Goal: Task Accomplishment & Management: Manage account settings

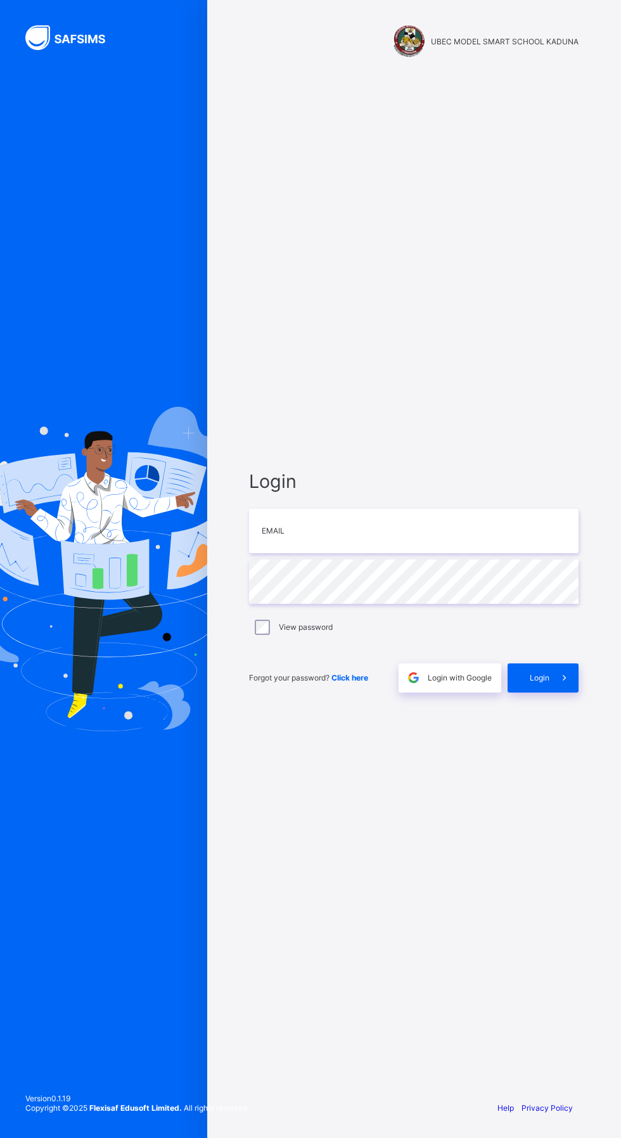
scroll to position [74, 0]
click at [564, 672] on icon at bounding box center [564, 678] width 13 height 12
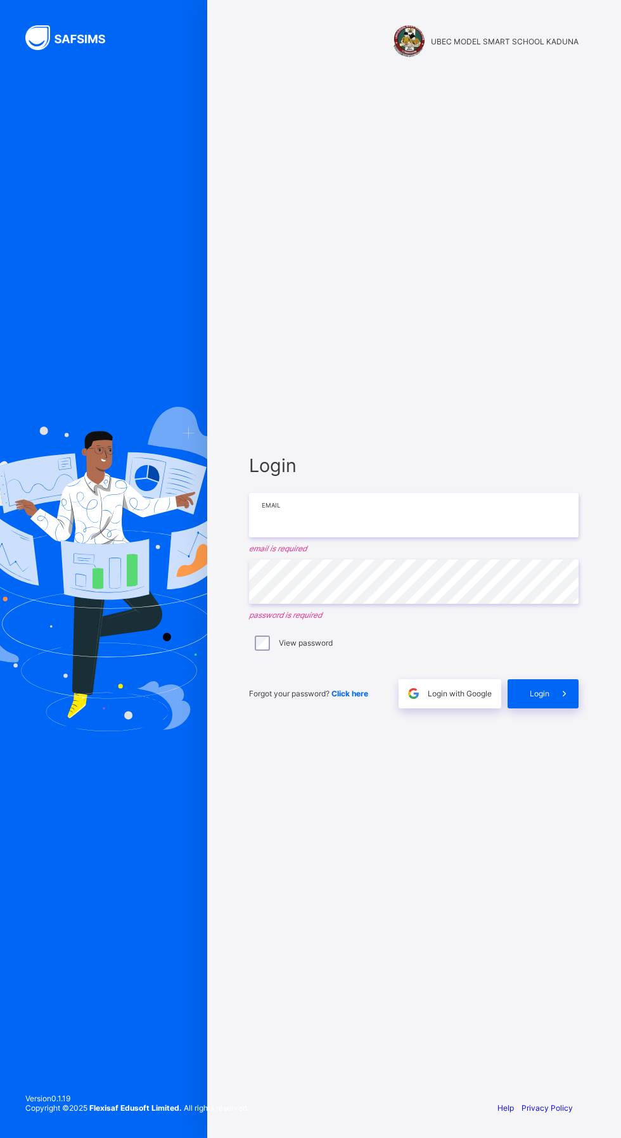
click at [362, 493] on input "email" at bounding box center [414, 515] width 330 height 44
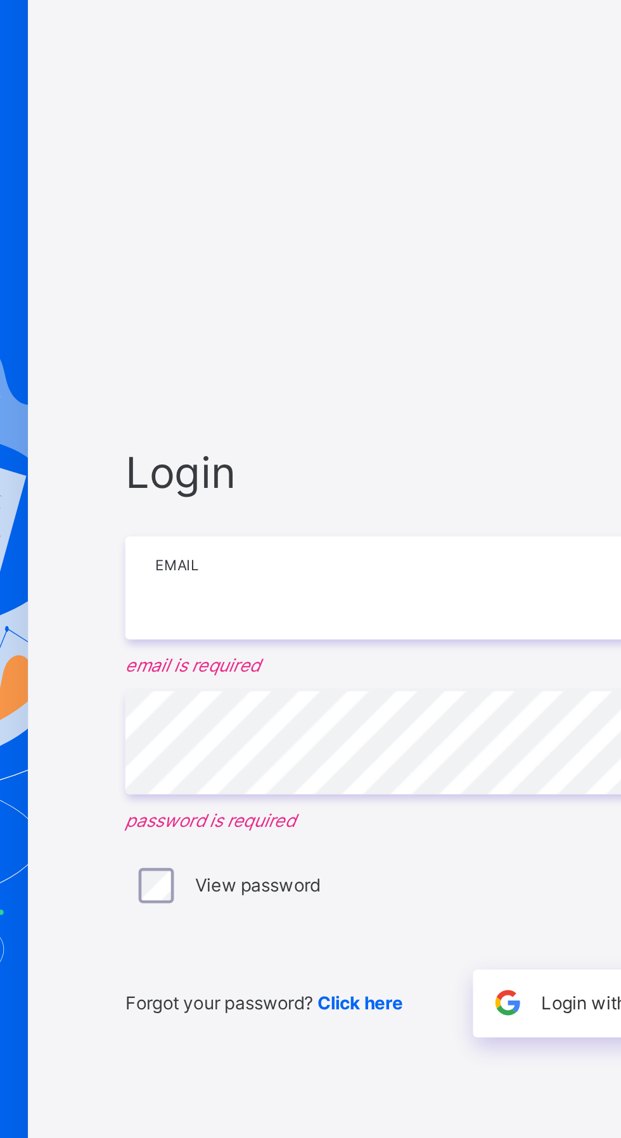
type input "**********"
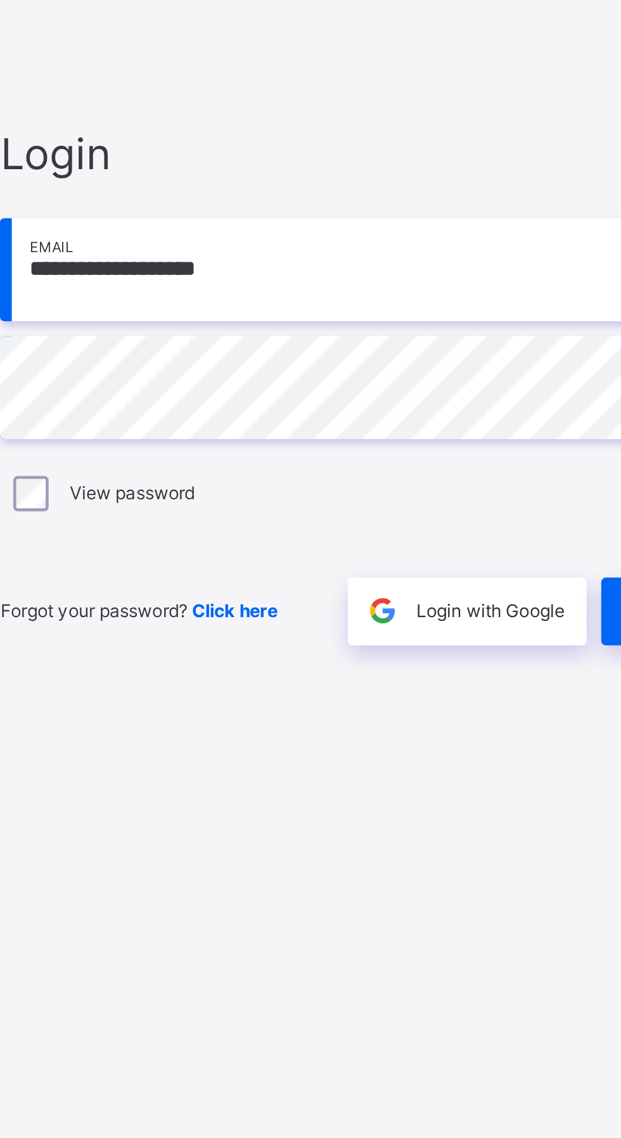
scroll to position [82, 0]
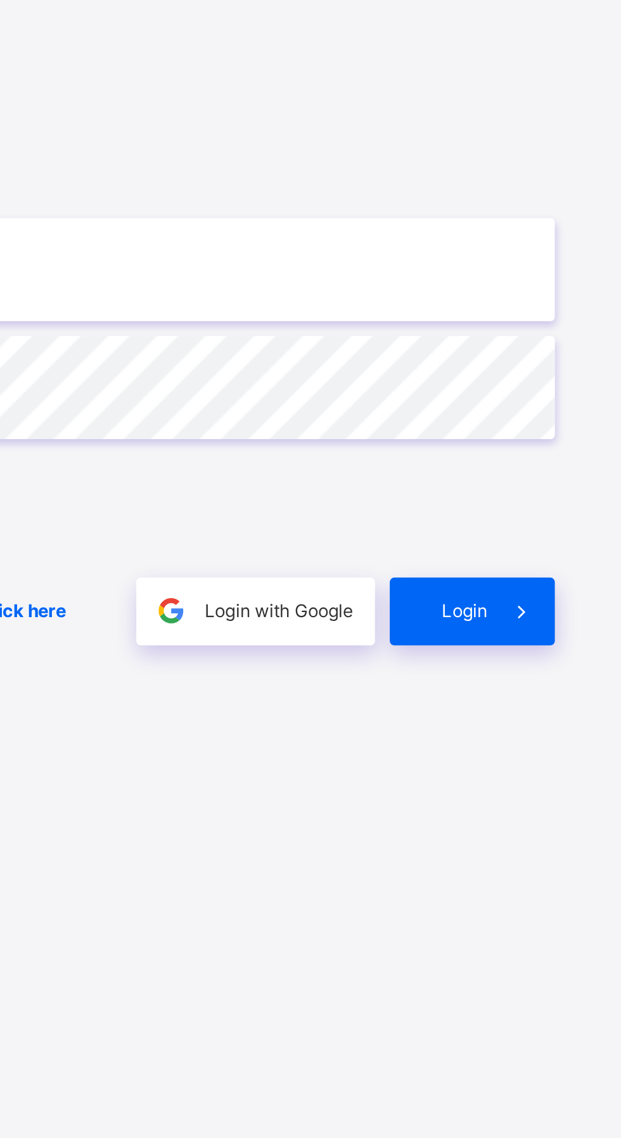
click at [542, 673] on span "Login" at bounding box center [540, 678] width 20 height 10
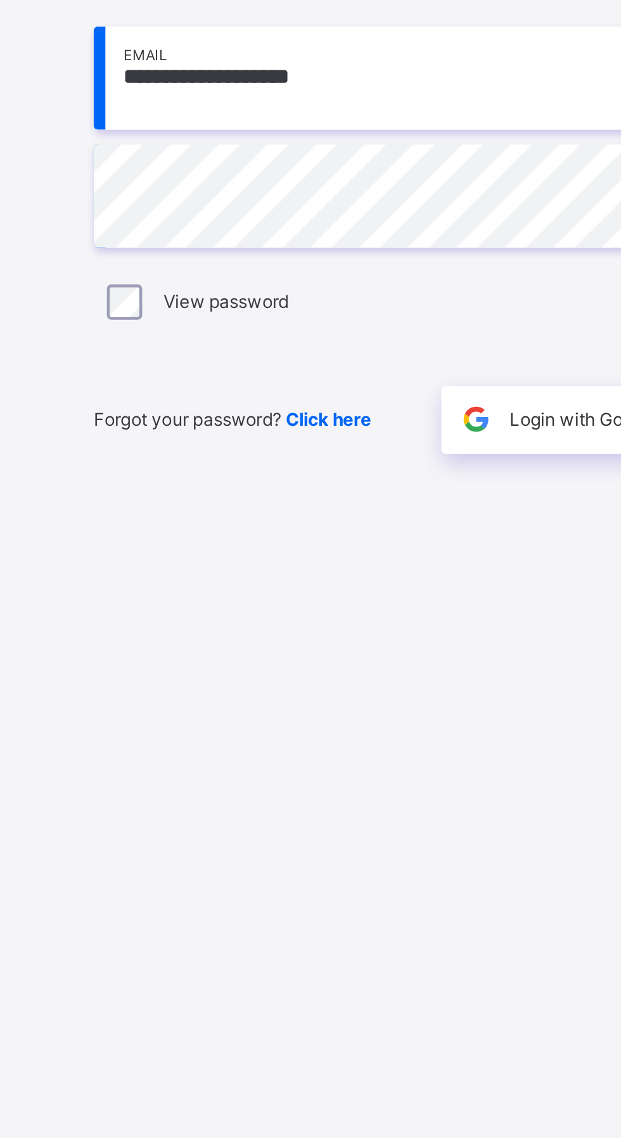
click at [442, 682] on span "Login with Google" at bounding box center [460, 678] width 64 height 10
click at [354, 682] on span "Click here" at bounding box center [349, 678] width 37 height 10
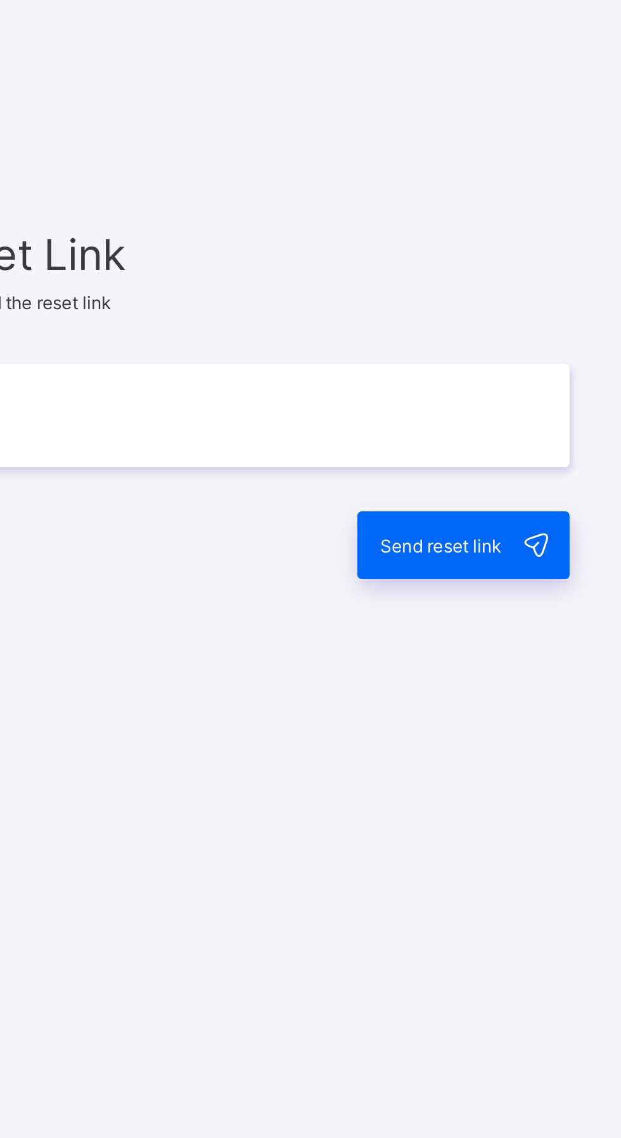
click at [553, 657] on span at bounding box center [563, 641] width 29 height 29
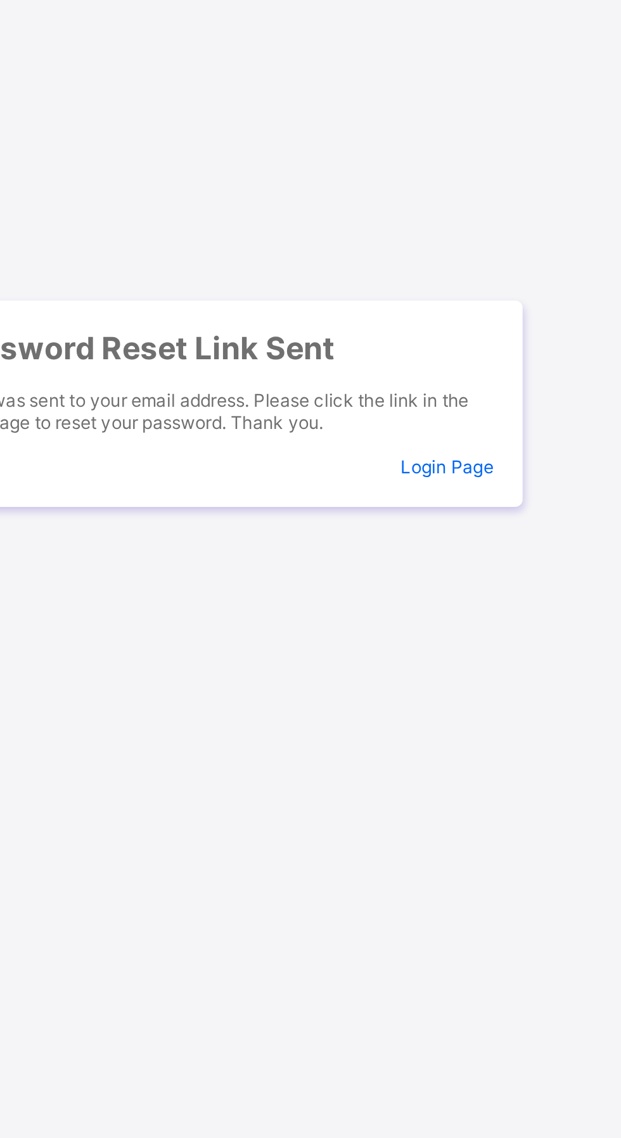
scroll to position [31, 0]
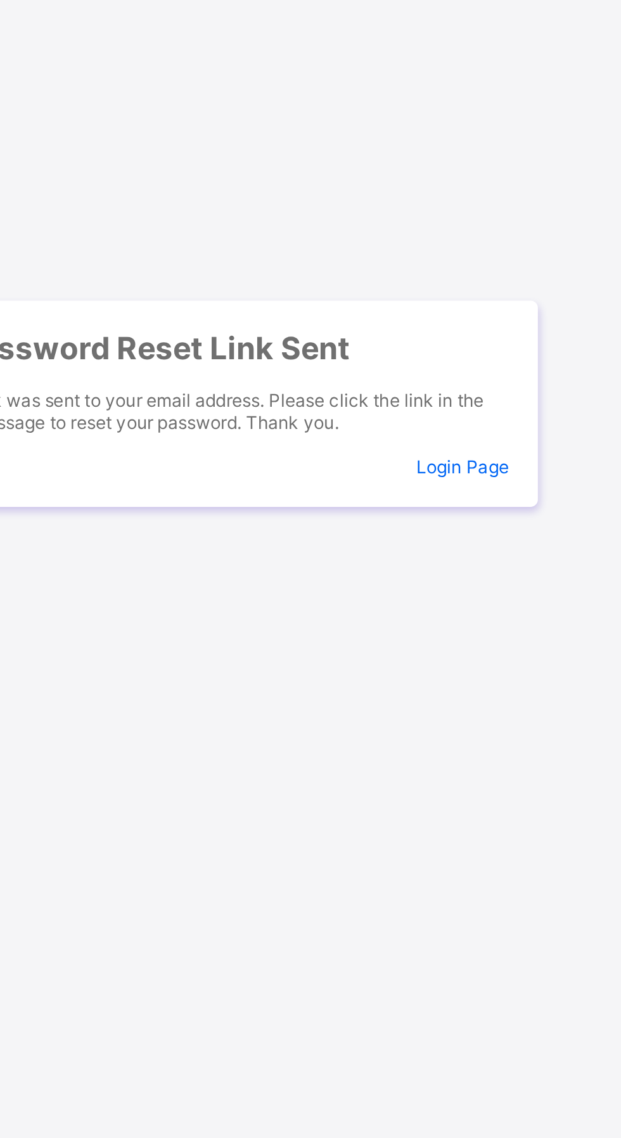
click at [551, 613] on span "Login Page" at bounding box center [546, 608] width 40 height 10
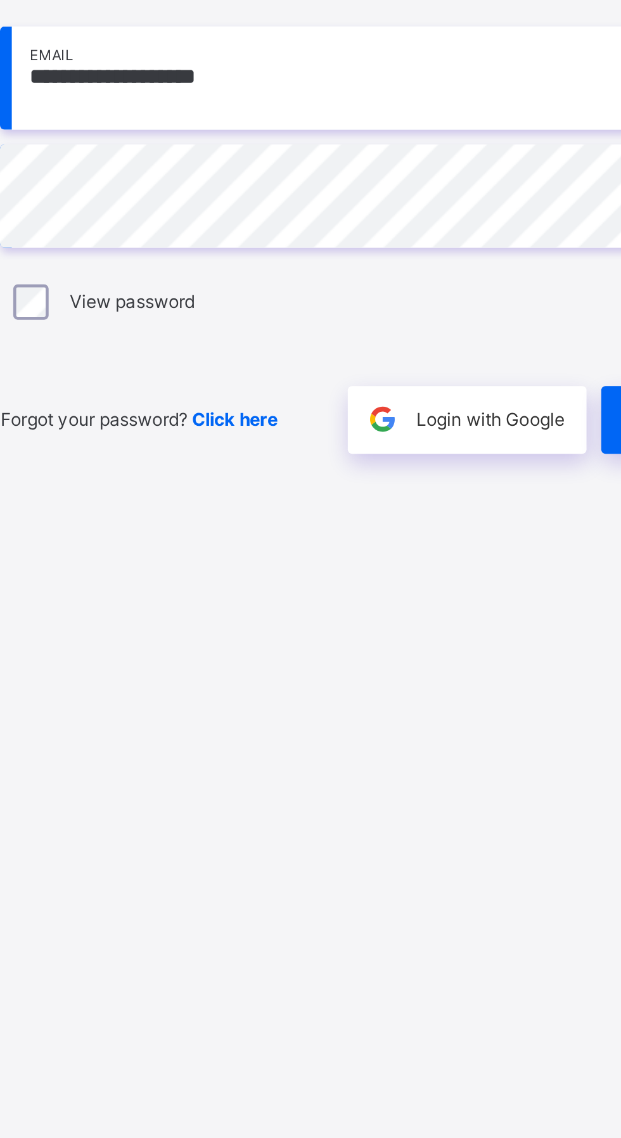
click at [471, 682] on span "Login with Google" at bounding box center [460, 678] width 64 height 10
click at [339, 682] on span "Click here" at bounding box center [349, 678] width 37 height 10
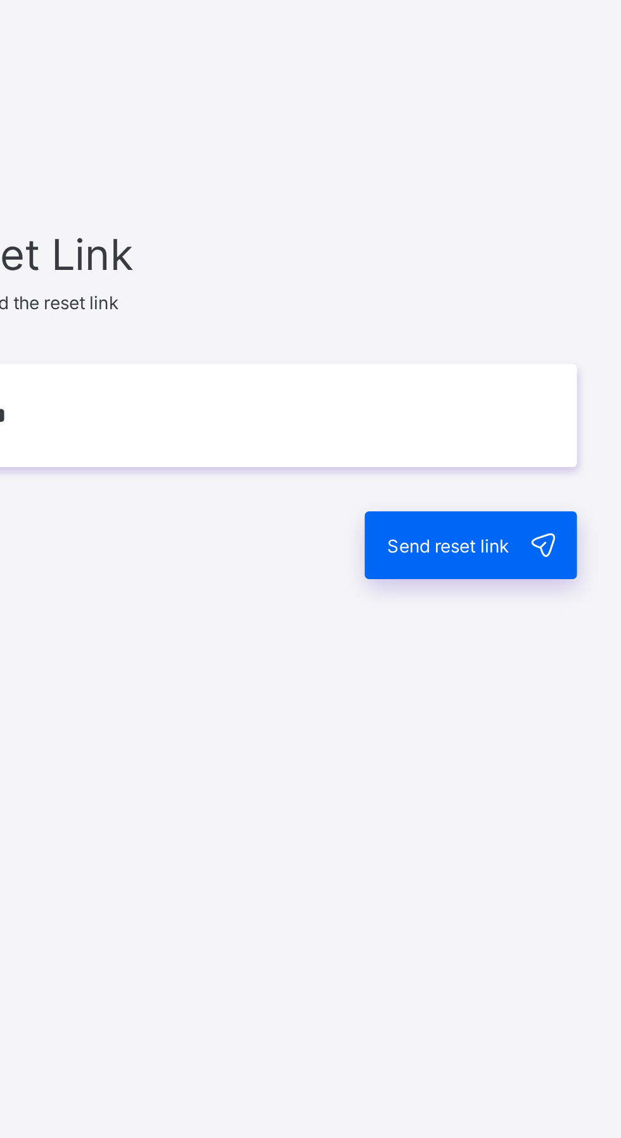
click at [542, 647] on span "Send reset link" at bounding box center [523, 642] width 53 height 10
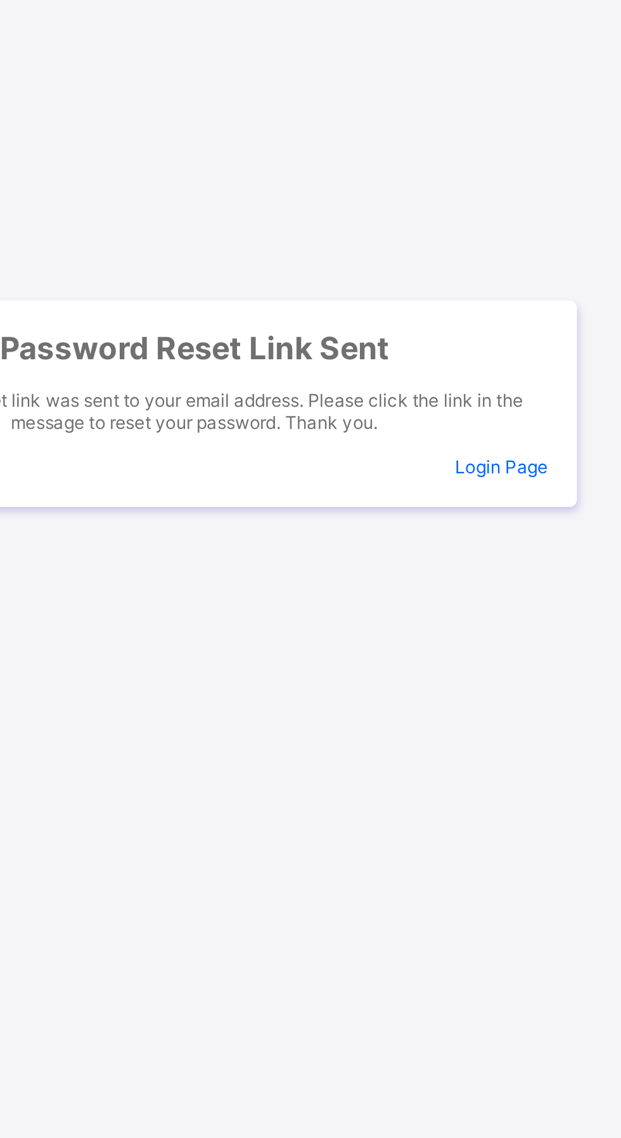
click at [556, 613] on span "Login Page" at bounding box center [546, 608] width 40 height 10
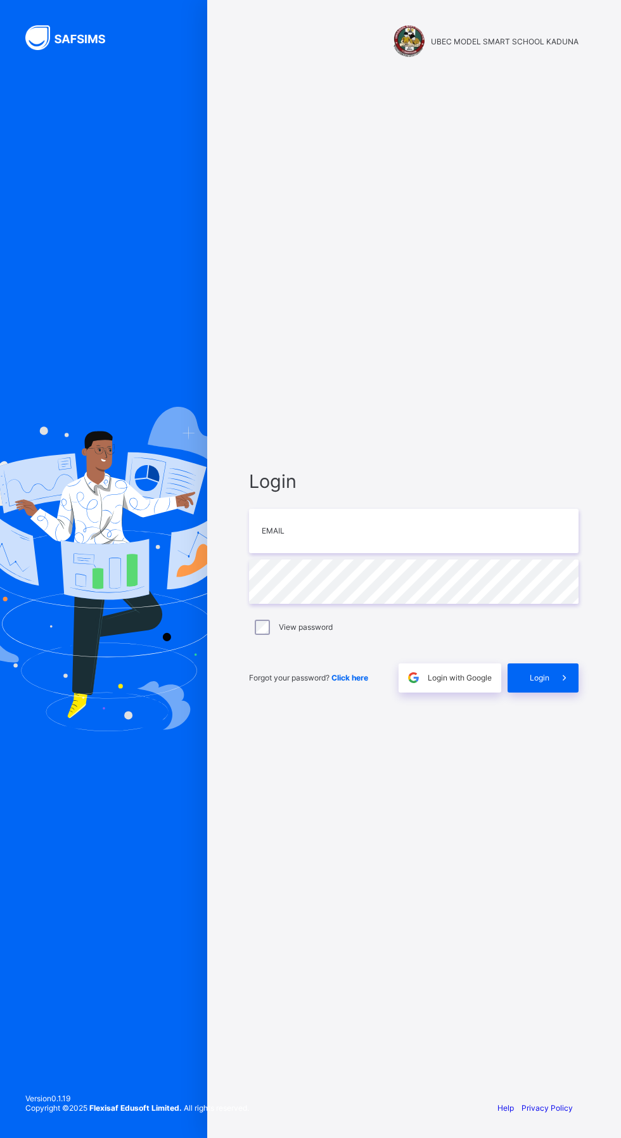
click at [451, 62] on div "UBEC MODEL SMART SCHOOL KADUNA Login Email Password View password Forgot your p…" at bounding box center [414, 569] width 380 height 1138
click at [433, 32] on div "UBEC MODEL SMART SCHOOL KADUNA" at bounding box center [414, 41] width 330 height 32
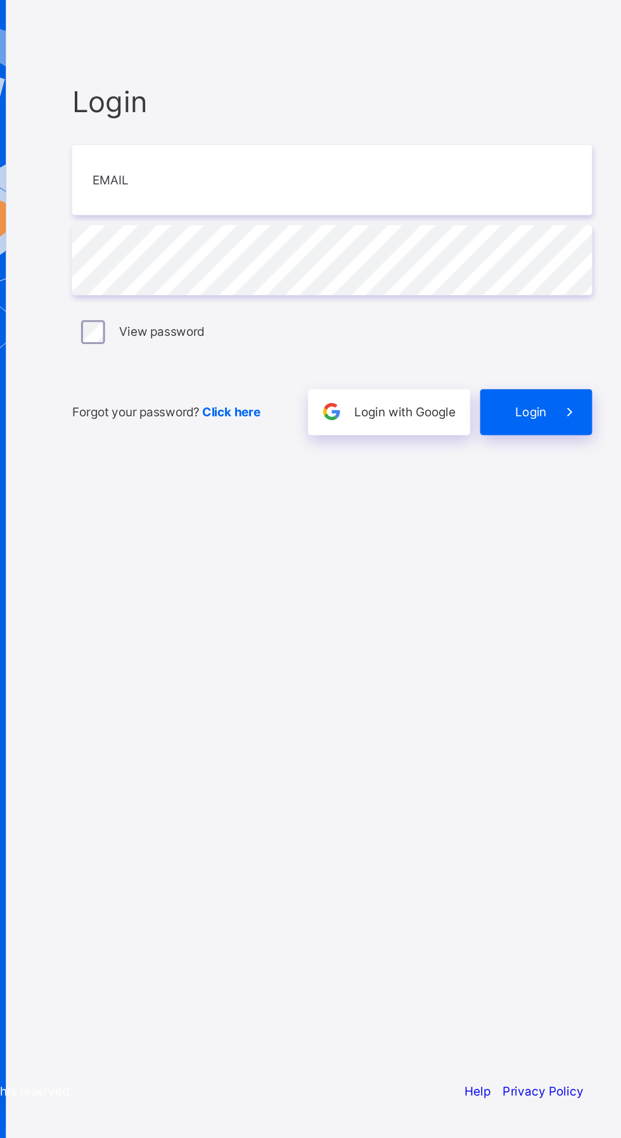
scroll to position [96, 0]
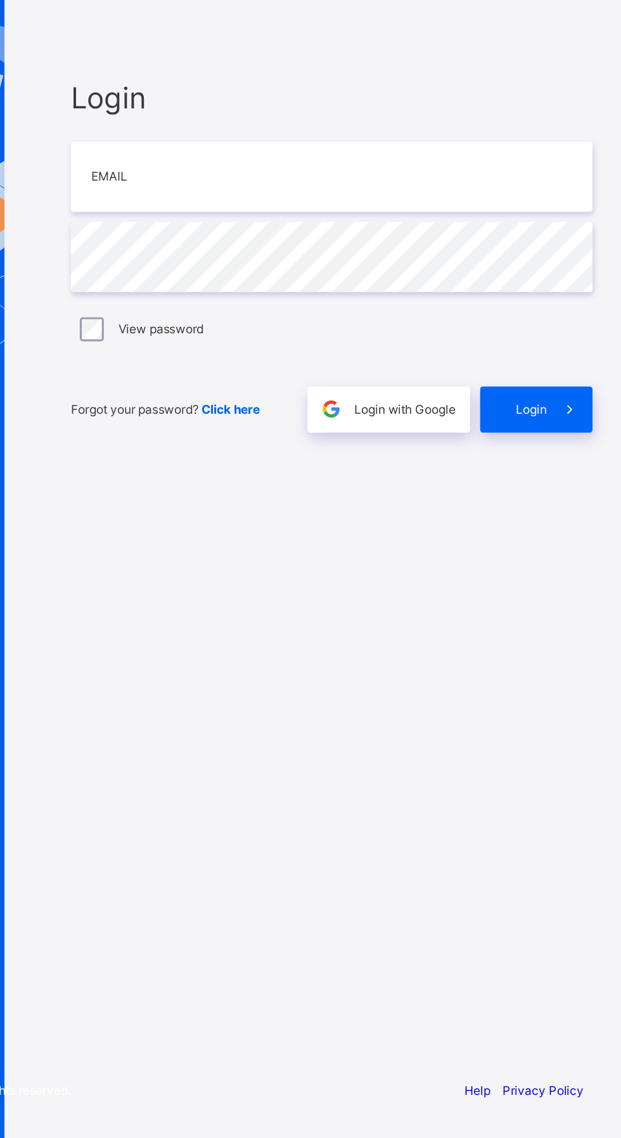
click at [506, 1110] on link "Help" at bounding box center [505, 1108] width 16 height 10
